Goal: Task Accomplishment & Management: Use online tool/utility

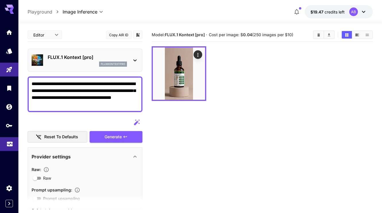
click at [15, 141] on link at bounding box center [9, 144] width 18 height 14
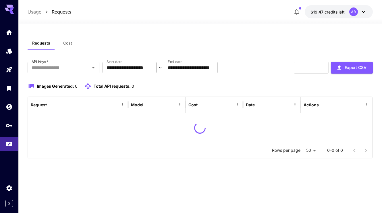
click at [121, 67] on input "**********" at bounding box center [130, 67] width 54 height 11
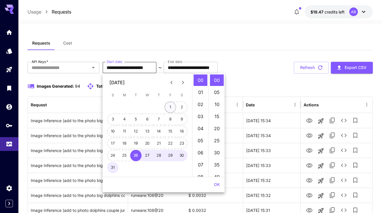
click at [169, 106] on button "1" at bounding box center [170, 106] width 11 height 11
type input "**********"
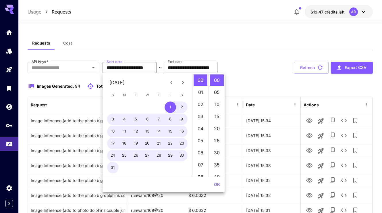
click at [214, 183] on button "OK" at bounding box center [217, 184] width 11 height 11
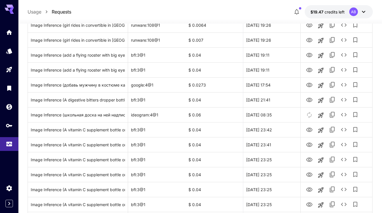
scroll to position [459, 0]
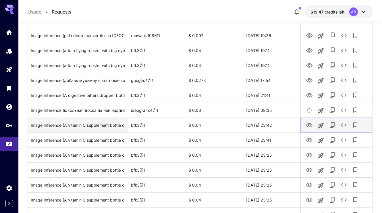
click at [310, 124] on icon "View Image" at bounding box center [309, 125] width 6 height 4
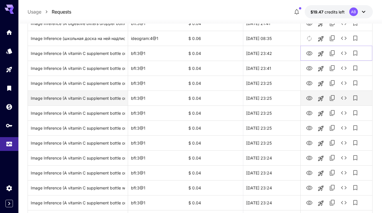
scroll to position [679, 0]
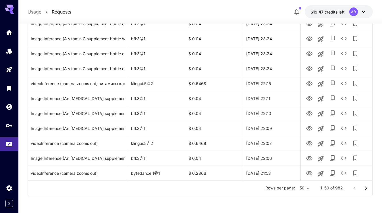
click at [306, 203] on li "100" at bounding box center [304, 201] width 17 height 10
type input "***"
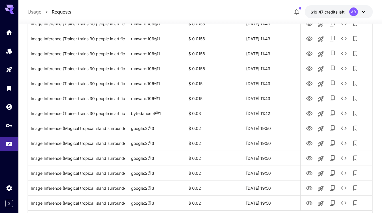
scroll to position [1426, 0]
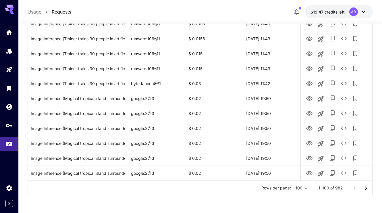
click at [365, 185] on icon "Go to next page" at bounding box center [366, 188] width 7 height 7
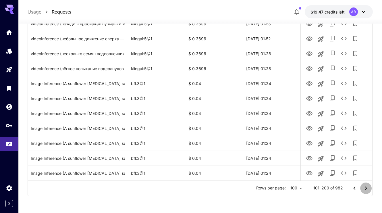
click at [364, 185] on icon "Go to next page" at bounding box center [366, 188] width 7 height 7
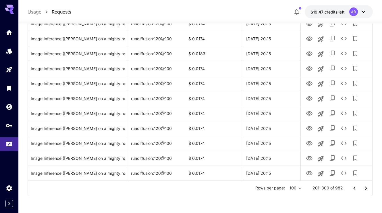
click at [366, 185] on icon "Go to next page" at bounding box center [366, 188] width 7 height 7
click at [365, 185] on icon "Go to next page" at bounding box center [366, 188] width 7 height 7
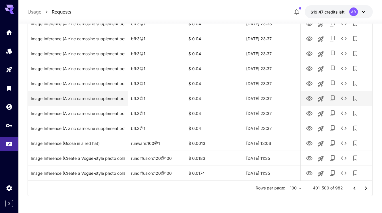
scroll to position [1417, 0]
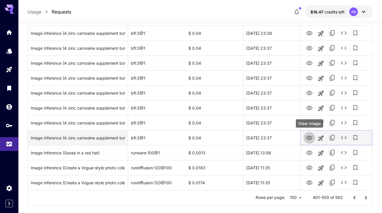
click at [307, 135] on icon "View Image" at bounding box center [309, 137] width 7 height 7
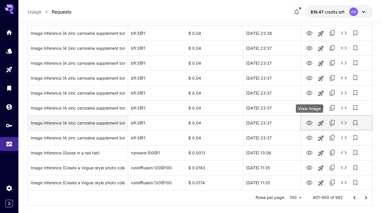
click at [312, 122] on icon "View Image" at bounding box center [309, 123] width 6 height 4
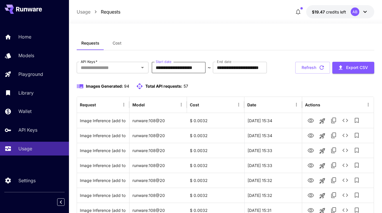
click at [174, 65] on input "**********" at bounding box center [179, 67] width 54 height 11
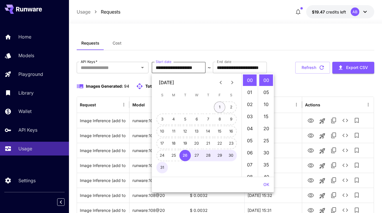
click at [218, 105] on button "1" at bounding box center [219, 106] width 11 height 11
type input "**********"
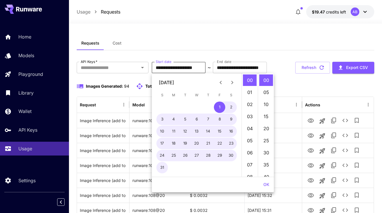
click at [268, 184] on button "OK" at bounding box center [266, 184] width 11 height 11
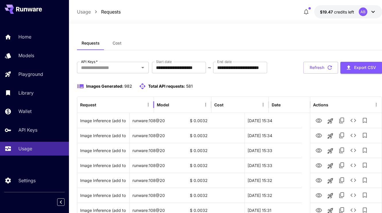
drag, startPoint x: 130, startPoint y: 102, endPoint x: 154, endPoint y: 101, distance: 24.1
click at [154, 102] on div at bounding box center [153, 105] width 3 height 16
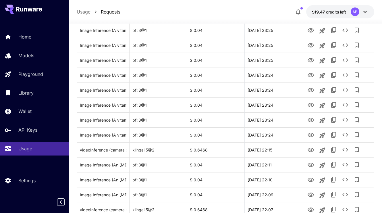
scroll to position [679, 0]
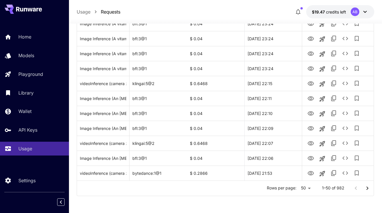
click at [308, 201] on li "100" at bounding box center [305, 201] width 17 height 10
type input "***"
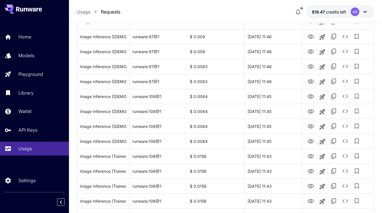
scroll to position [1426, 0]
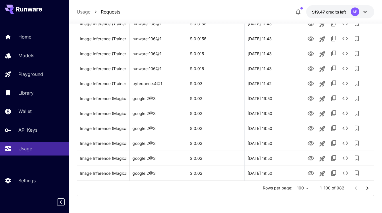
click at [368, 187] on icon "Go to next page" at bounding box center [367, 188] width 7 height 7
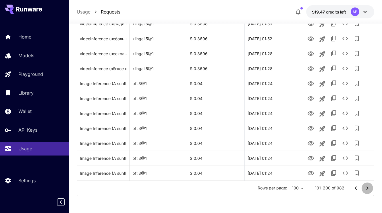
click at [368, 188] on icon "Go to next page" at bounding box center [367, 188] width 7 height 7
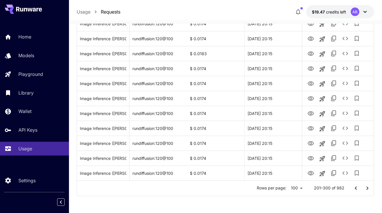
click at [368, 188] on icon "Go to next page" at bounding box center [367, 188] width 7 height 7
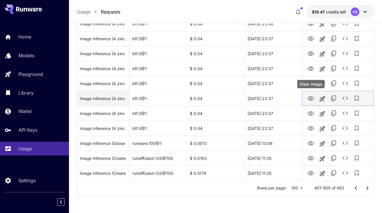
click at [311, 99] on icon "View Image" at bounding box center [311, 98] width 6 height 4
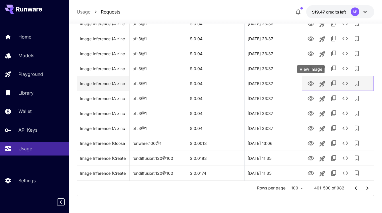
click at [312, 81] on icon "View Image" at bounding box center [310, 83] width 7 height 7
